Goal: Task Accomplishment & Management: Use online tool/utility

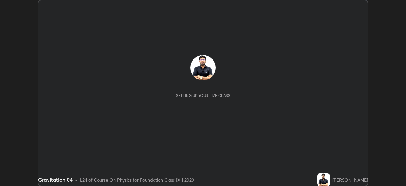
scroll to position [186, 406]
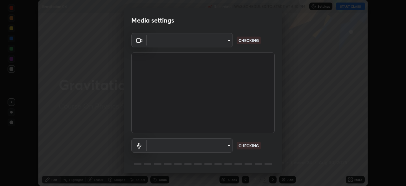
type input "f9c9e40c1fdfe5ebbc4e1433fe736b883486ebc84e0c1da292a4ca4c1bdb3432"
type input "cc6b24f64f306b83a819cfe3ad69ec83db29d8ed6e53624fa730e1126e555d50"
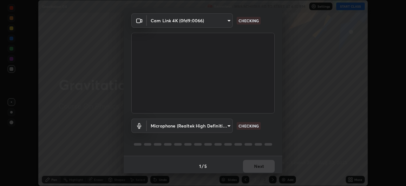
scroll to position [23, 0]
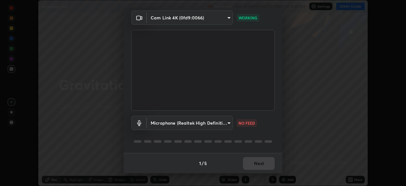
click at [258, 169] on div "1 / 5 Next" at bounding box center [203, 163] width 159 height 20
click at [262, 167] on div "1 / 5 Next" at bounding box center [203, 163] width 159 height 20
click at [265, 166] on div "1 / 5 Next" at bounding box center [203, 163] width 159 height 20
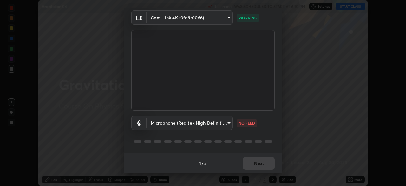
click at [260, 157] on div "1 / 5 Next" at bounding box center [203, 163] width 159 height 20
click at [261, 164] on div "1 / 5 Next" at bounding box center [203, 163] width 159 height 20
click at [262, 167] on div "1 / 5 Next" at bounding box center [203, 163] width 159 height 20
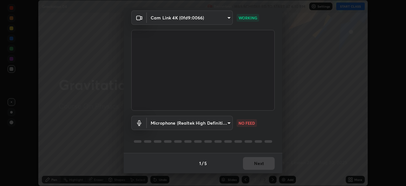
click at [262, 170] on div "1 / 5 Next" at bounding box center [203, 163] width 159 height 20
click at [164, 157] on div "1 / 5 Next" at bounding box center [203, 163] width 159 height 20
click at [193, 128] on body "Erase all Gravitation 04 Recording WAS SCHEDULED TO START AT 6:10 PM Settings S…" at bounding box center [203, 93] width 406 height 186
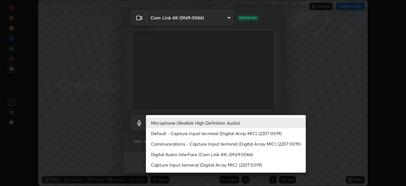
click at [294, 95] on div at bounding box center [203, 93] width 406 height 186
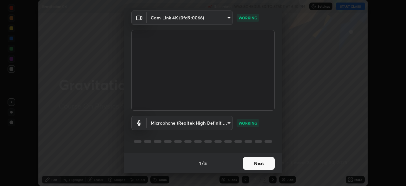
click at [254, 166] on button "Next" at bounding box center [259, 163] width 32 height 13
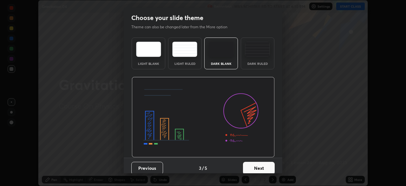
click at [253, 162] on button "Next" at bounding box center [259, 168] width 32 height 13
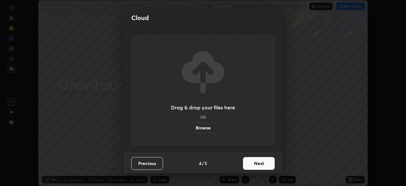
click at [253, 162] on button "Next" at bounding box center [259, 163] width 32 height 13
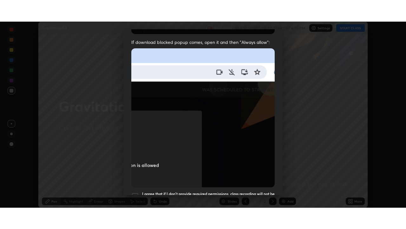
scroll to position [152, 0]
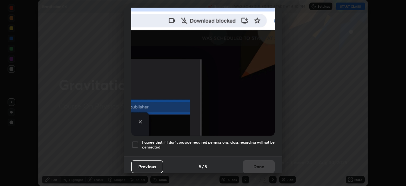
click at [135, 142] on div at bounding box center [135, 145] width 8 height 8
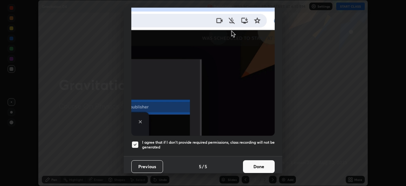
click at [251, 160] on button "Done" at bounding box center [259, 166] width 32 height 13
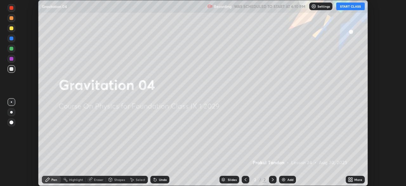
click at [349, 4] on button "START CLASS" at bounding box center [351, 7] width 29 height 8
click at [350, 180] on icon at bounding box center [350, 181] width 2 height 2
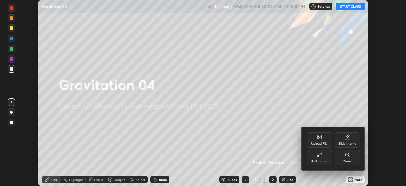
click at [313, 161] on div "Full screen" at bounding box center [320, 161] width 16 height 3
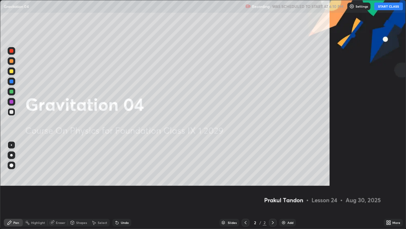
scroll to position [229, 406]
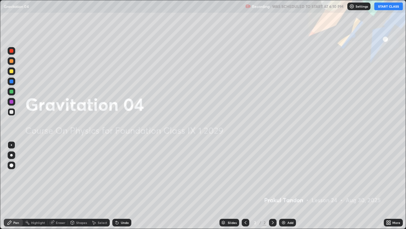
click at [287, 185] on div "Add" at bounding box center [287, 222] width 17 height 8
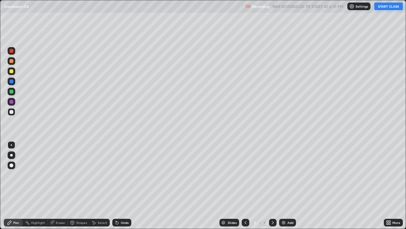
click at [391, 8] on button "START CLASS" at bounding box center [389, 7] width 29 height 8
click at [383, 6] on button "START CLASS" at bounding box center [389, 7] width 29 height 8
click at [386, 3] on button "START CLASS" at bounding box center [389, 7] width 29 height 8
click at [387, 8] on button "START CLASS" at bounding box center [389, 7] width 29 height 8
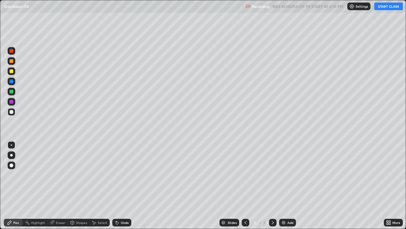
click at [387, 9] on button "START CLASS" at bounding box center [389, 7] width 29 height 8
click at [385, 9] on button "START CLASS" at bounding box center [389, 7] width 29 height 8
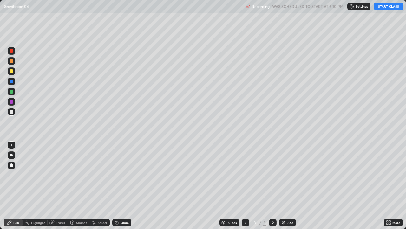
click at [388, 10] on button "START CLASS" at bounding box center [389, 7] width 29 height 8
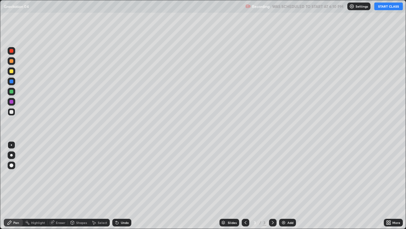
click at [386, 9] on button "START CLASS" at bounding box center [389, 7] width 29 height 8
click at [384, 8] on button "START CLASS" at bounding box center [389, 7] width 29 height 8
click at [382, 9] on button "START CLASS" at bounding box center [389, 7] width 29 height 8
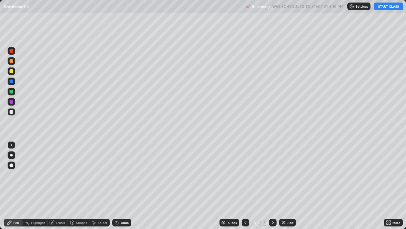
click at [382, 9] on button "START CLASS" at bounding box center [389, 7] width 29 height 8
click at [383, 6] on button "START CLASS" at bounding box center [389, 7] width 29 height 8
click at [17, 185] on div "Pen" at bounding box center [16, 222] width 6 height 3
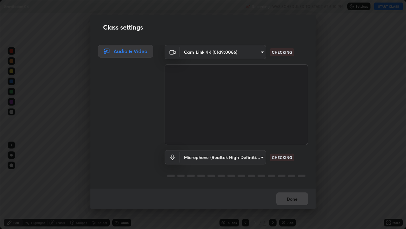
click at [19, 185] on div "Class settings Audio & Video Cam Link 4K (0fd9:0066) f9c9e40c1fdfe5ebbc4e1433fe…" at bounding box center [203, 114] width 406 height 229
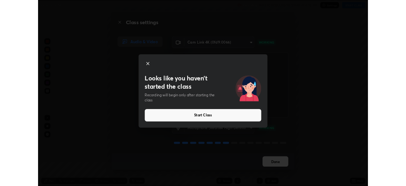
scroll to position [1, 0]
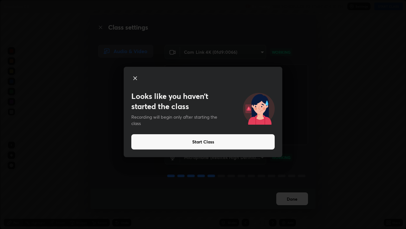
click at [342, 74] on div "Looks like you haven’t started the class Recording will begin only after starti…" at bounding box center [203, 114] width 406 height 229
click at [164, 138] on button "Start Class" at bounding box center [203, 141] width 144 height 15
click at [135, 78] on icon at bounding box center [135, 78] width 3 height 3
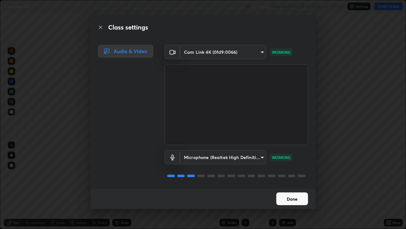
click at [289, 185] on button "Done" at bounding box center [293, 198] width 32 height 13
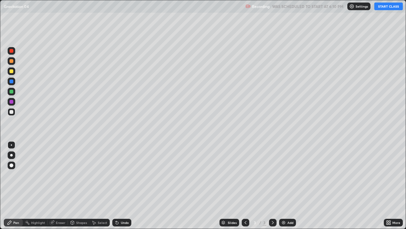
click at [290, 185] on button "Done" at bounding box center [293, 198] width 32 height 13
click at [383, 7] on button "START CLASS" at bounding box center [389, 7] width 29 height 8
click at [385, 8] on button "START CLASS" at bounding box center [389, 7] width 29 height 8
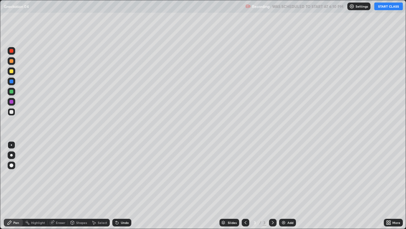
click at [390, 185] on icon at bounding box center [390, 221] width 2 height 2
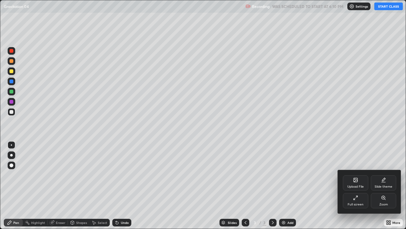
click at [359, 185] on div "Full screen" at bounding box center [355, 200] width 25 height 15
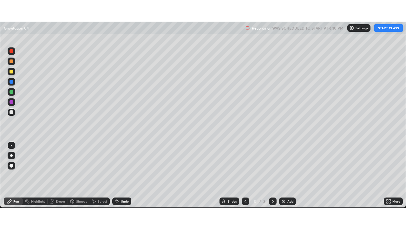
scroll to position [31568, 31347]
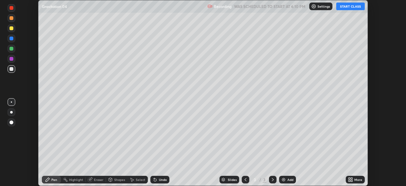
click at [359, 179] on div "More" at bounding box center [359, 179] width 8 height 3
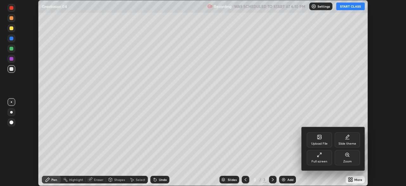
click at [322, 160] on div "Full screen" at bounding box center [320, 161] width 16 height 3
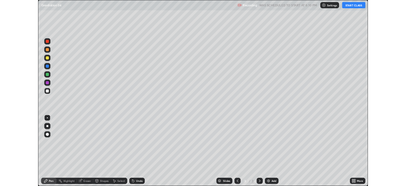
scroll to position [229, 406]
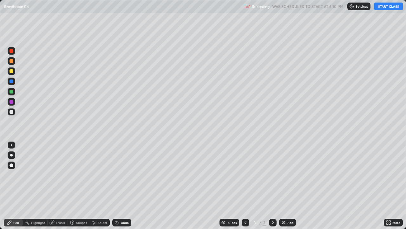
click at [397, 185] on div "More" at bounding box center [393, 222] width 19 height 8
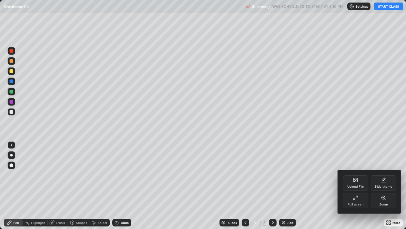
click at [352, 185] on div "Full screen" at bounding box center [355, 200] width 25 height 15
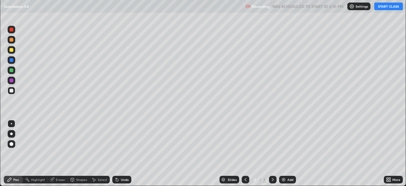
scroll to position [31568, 31347]
